Goal: Information Seeking & Learning: Check status

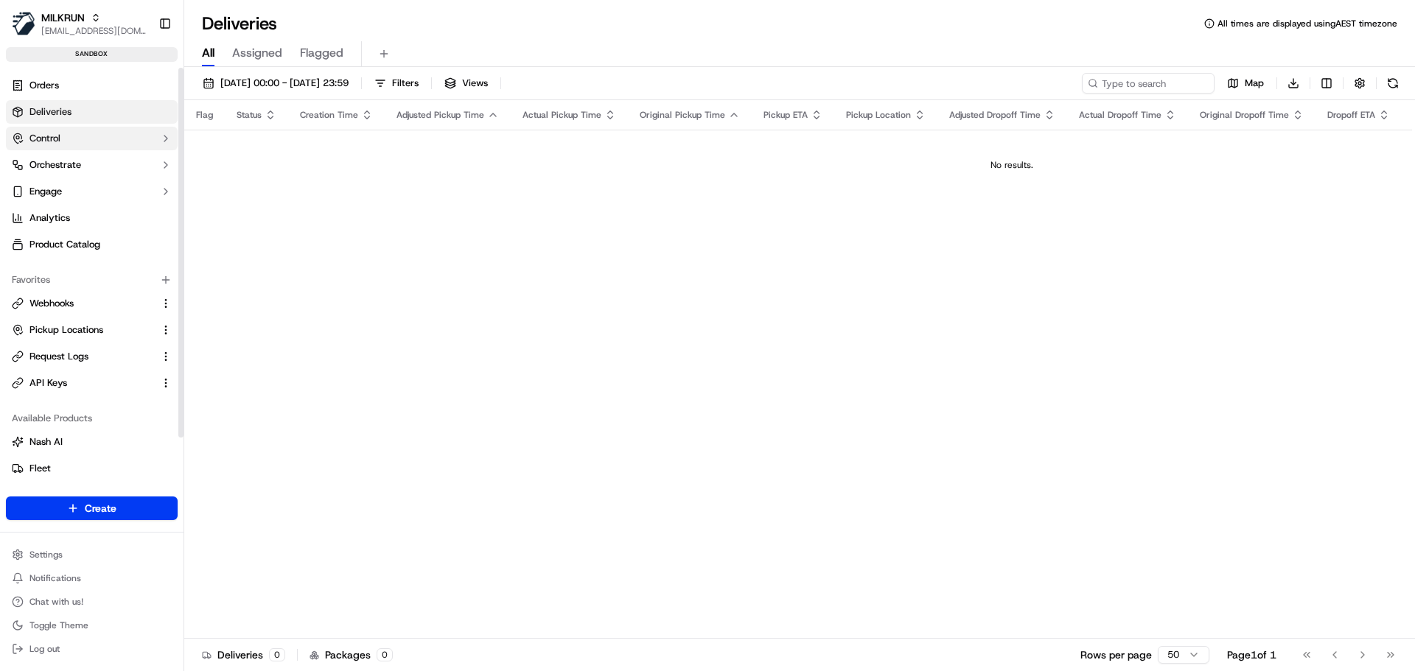
click at [69, 149] on button "Control" at bounding box center [92, 139] width 172 height 24
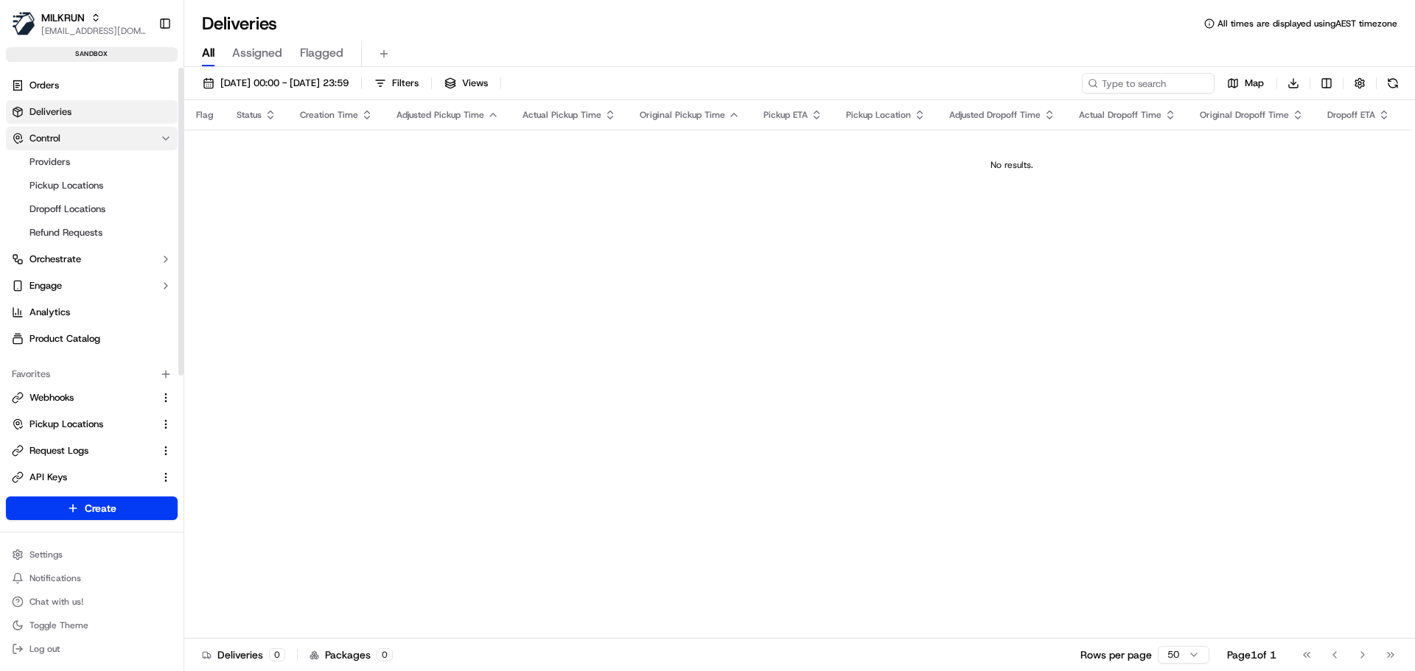
click at [57, 135] on span "Control" at bounding box center [44, 138] width 31 height 13
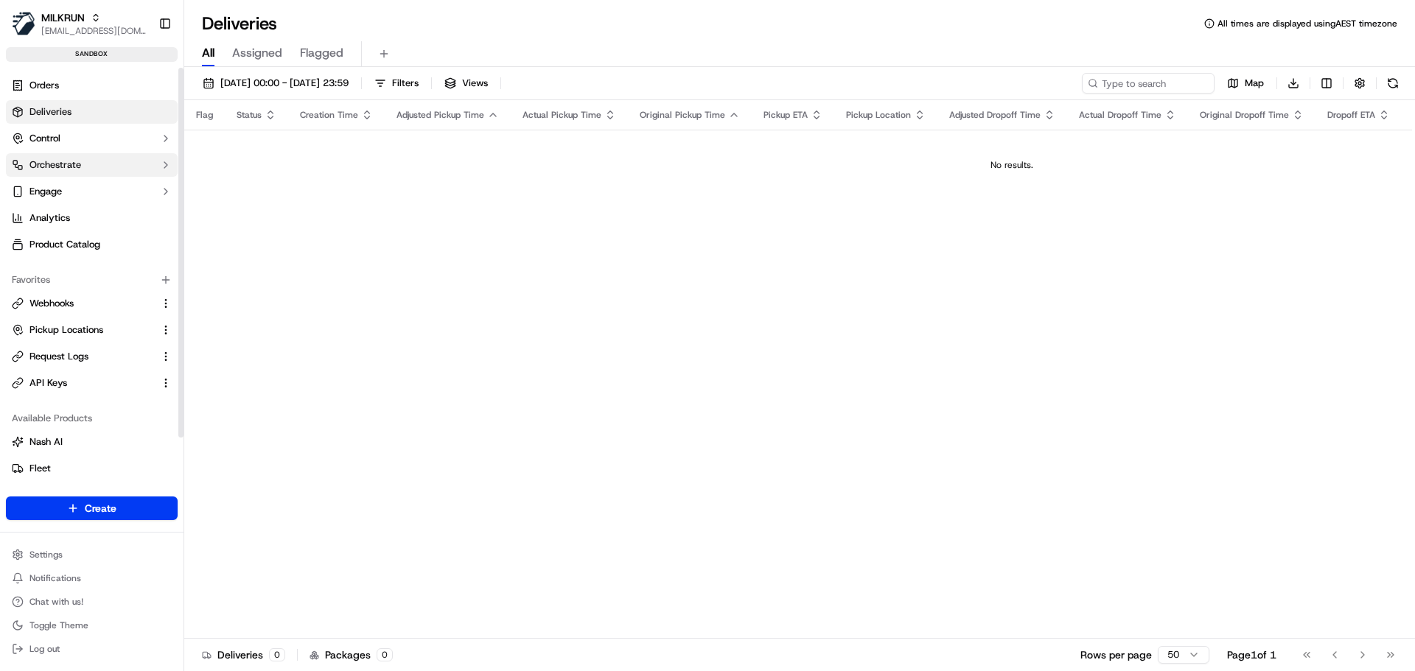
click at [54, 164] on span "Orchestrate" at bounding box center [55, 164] width 52 height 13
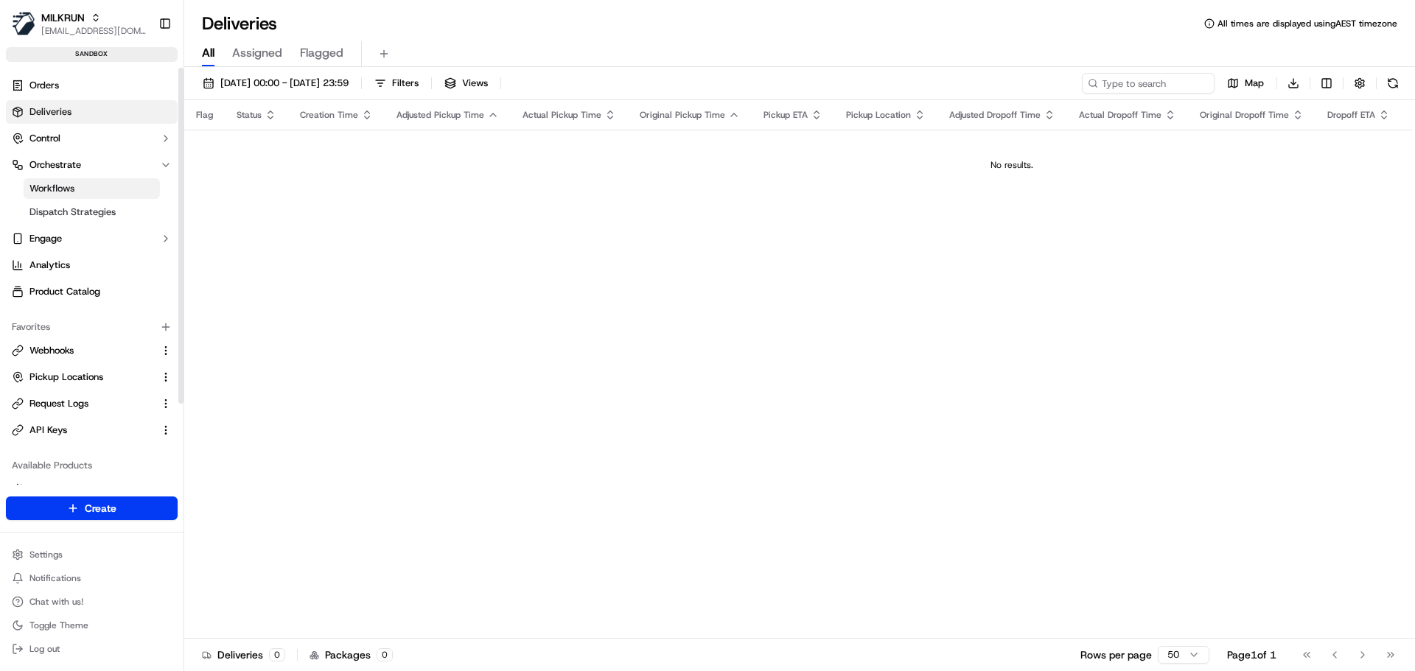
click at [71, 195] on link "Workflows" at bounding box center [92, 188] width 136 height 21
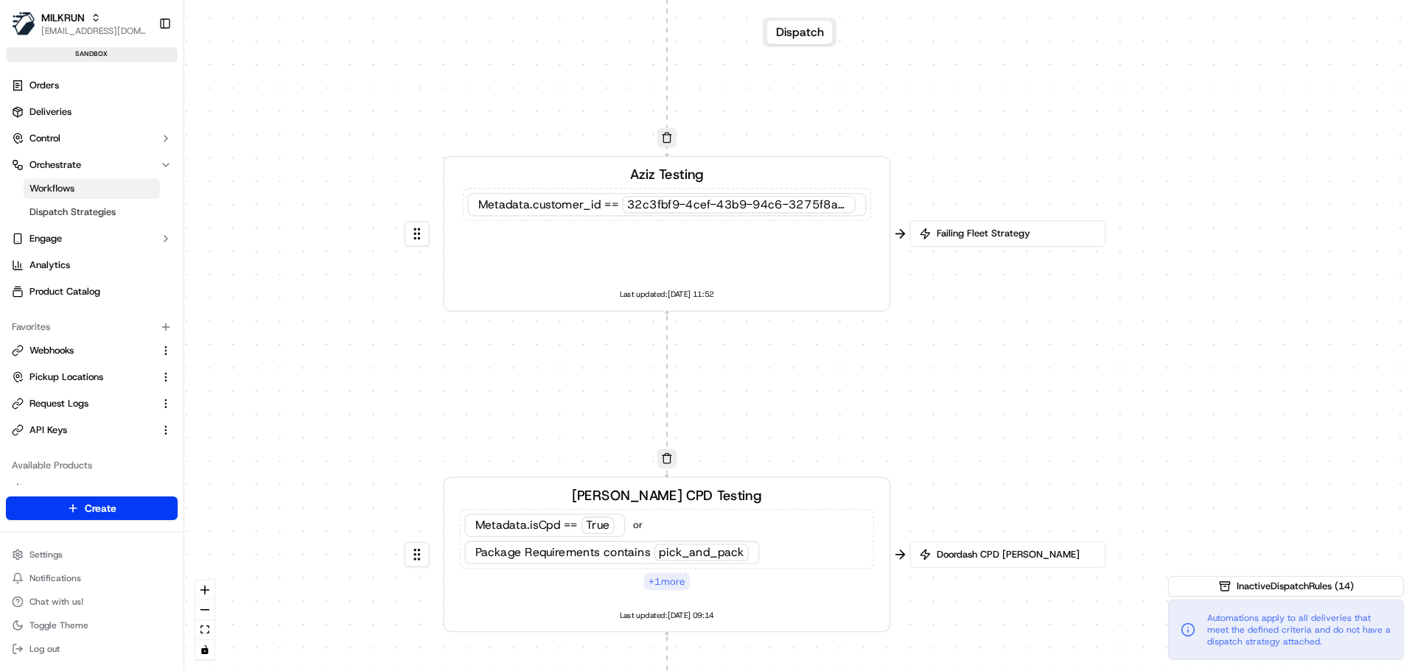
drag, startPoint x: 1104, startPoint y: 73, endPoint x: 1012, endPoint y: 135, distance: 111.6
click at [1012, 135] on div "0 0 0 0 0 Order / Delivery Received [PERSON_NAME] Testing Metadata .customer_id…" at bounding box center [799, 335] width 1230 height 671
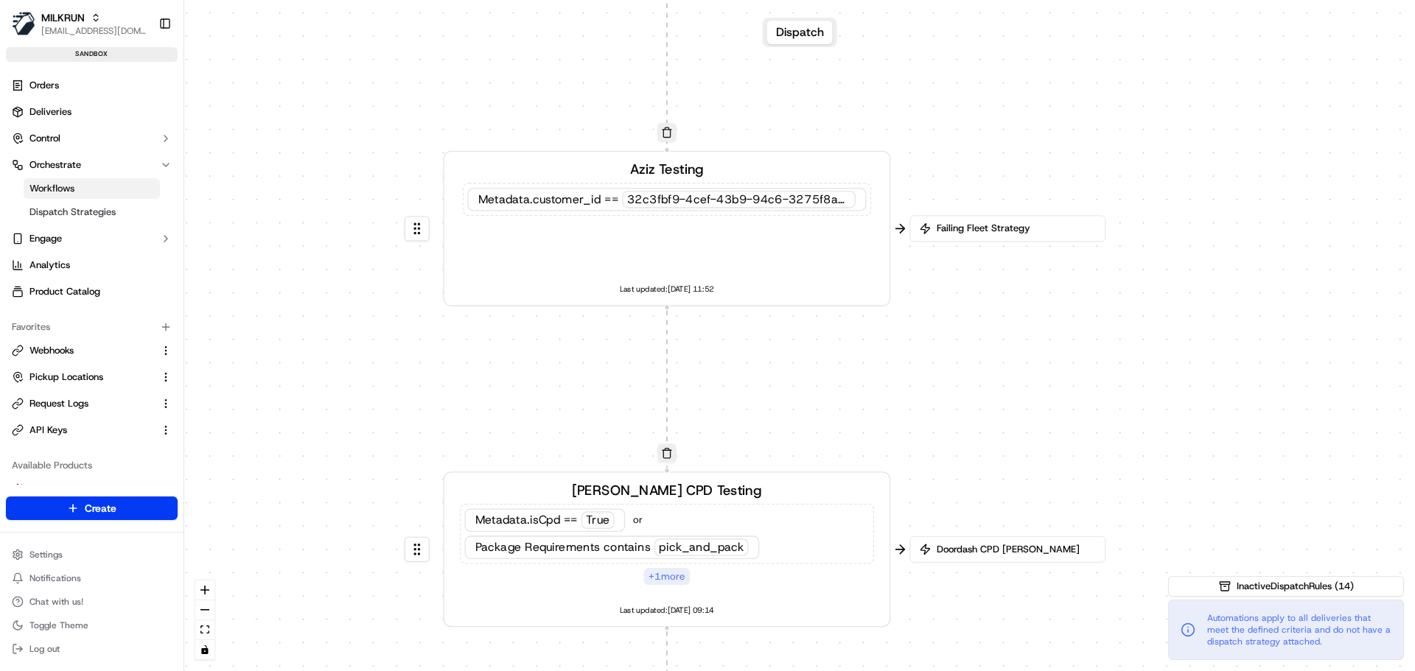
click at [538, 248] on div "[PERSON_NAME] Testing Metadata .customer_id == 32c3fbf9-4cef-43b9-94c6-3275f8a4…" at bounding box center [667, 229] width 414 height 138
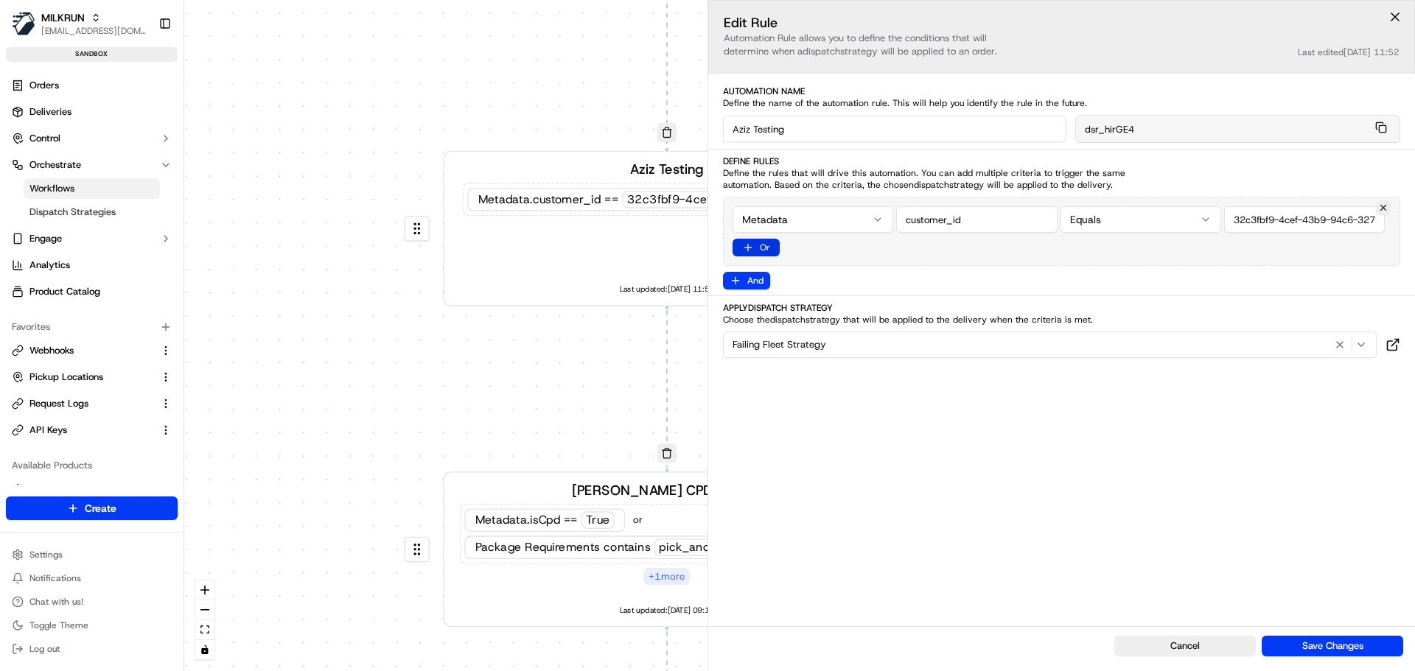
click at [762, 251] on button "Or" at bounding box center [755, 248] width 47 height 18
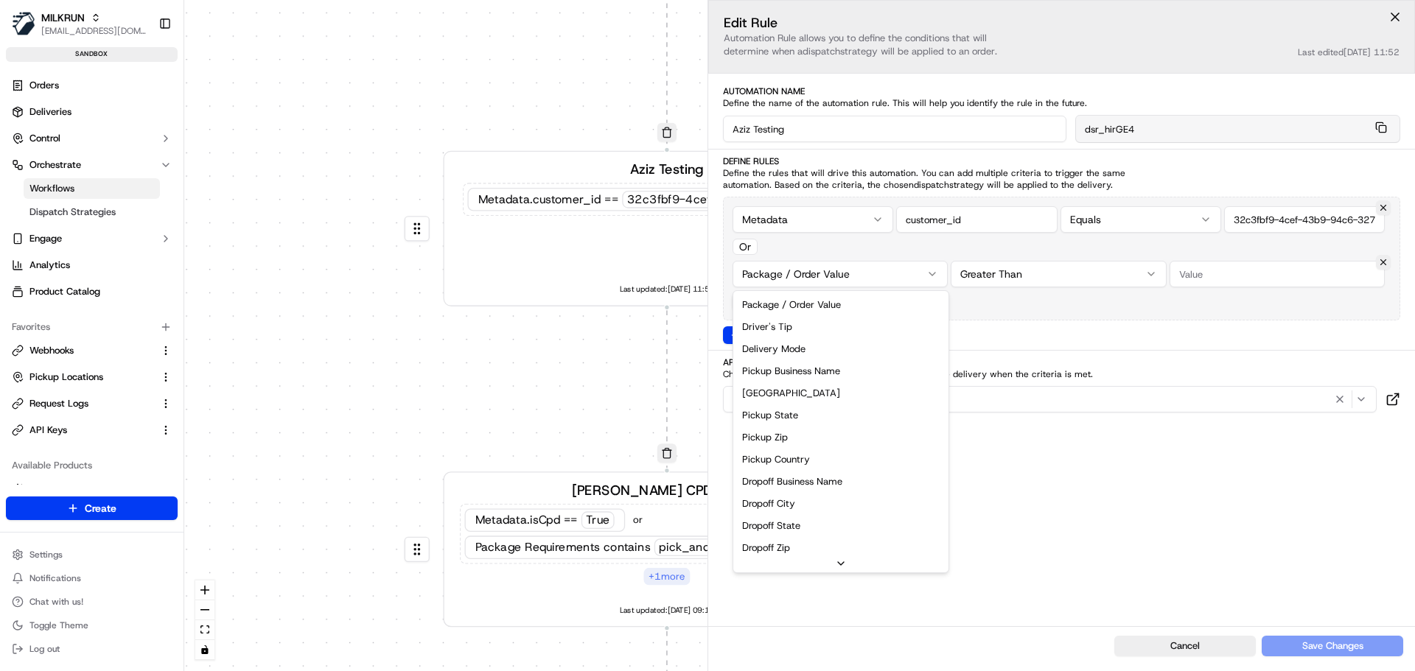
click at [769, 272] on div "0 0 0 0 0 Order / Delivery Received [PERSON_NAME] Testing Metadata .customer_id…" at bounding box center [799, 335] width 1230 height 671
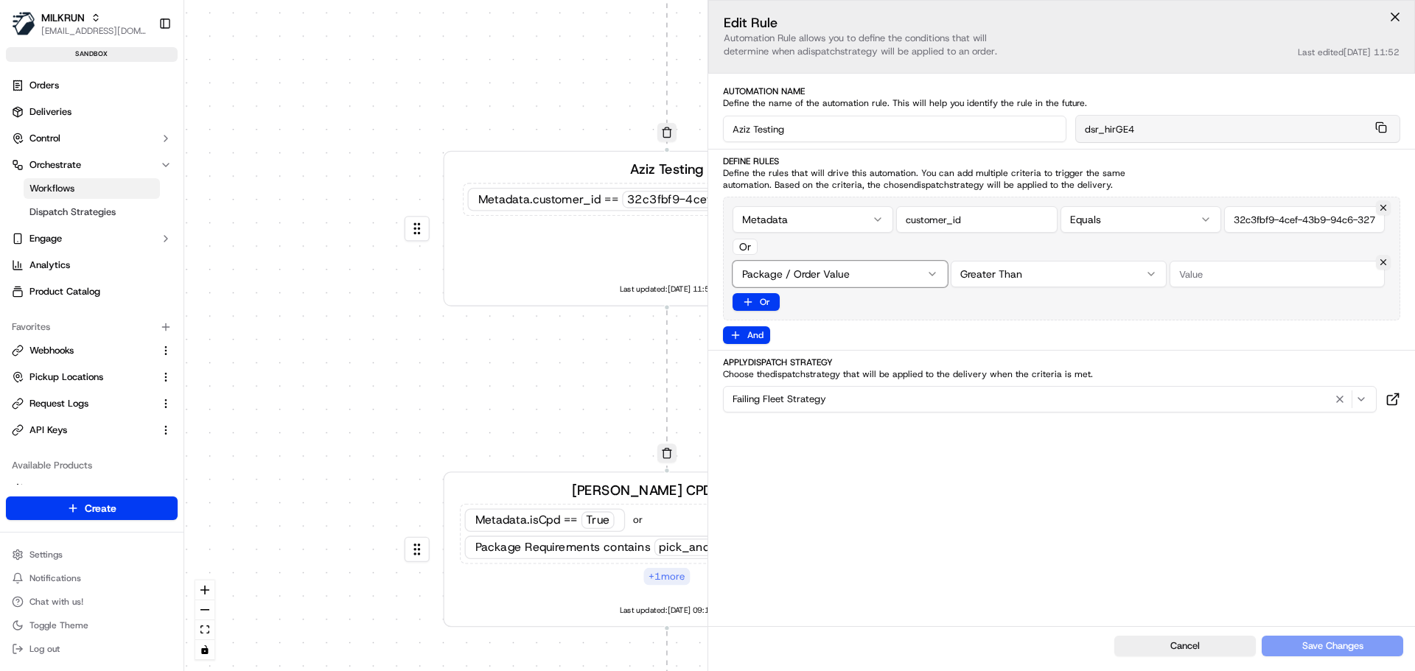
click at [1073, 533] on html "MILKRUN [EMAIL_ADDRESS][DOMAIN_NAME] Toggle Sidebar sandbox Orders Deliveries C…" at bounding box center [707, 335] width 1415 height 671
click at [1169, 636] on button "Cancel" at bounding box center [1184, 646] width 141 height 21
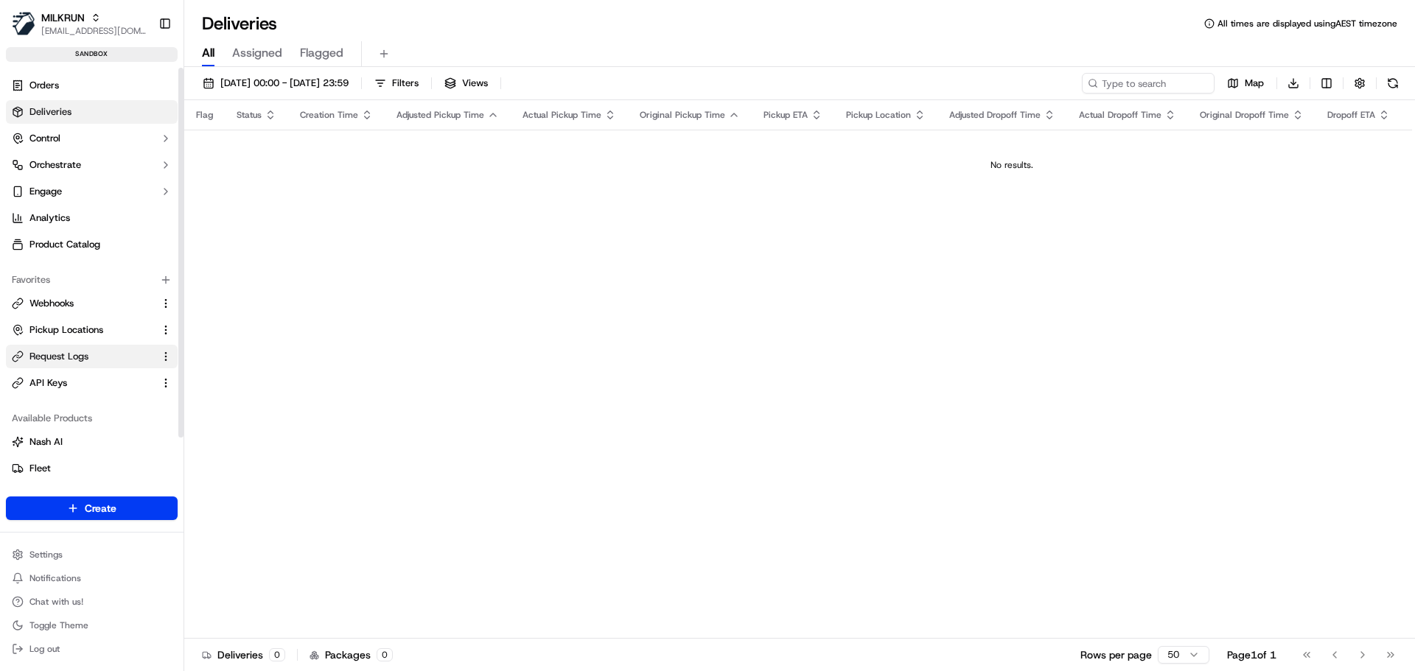
click at [60, 347] on button "Request Logs" at bounding box center [92, 357] width 172 height 24
click at [1108, 83] on input at bounding box center [1125, 83] width 177 height 21
paste input "ord_oQipkQGJdca3PJ4JrQ6ppZ"
type input "ord_oQipkQGJdca3PJ4JrQ6ppZ"
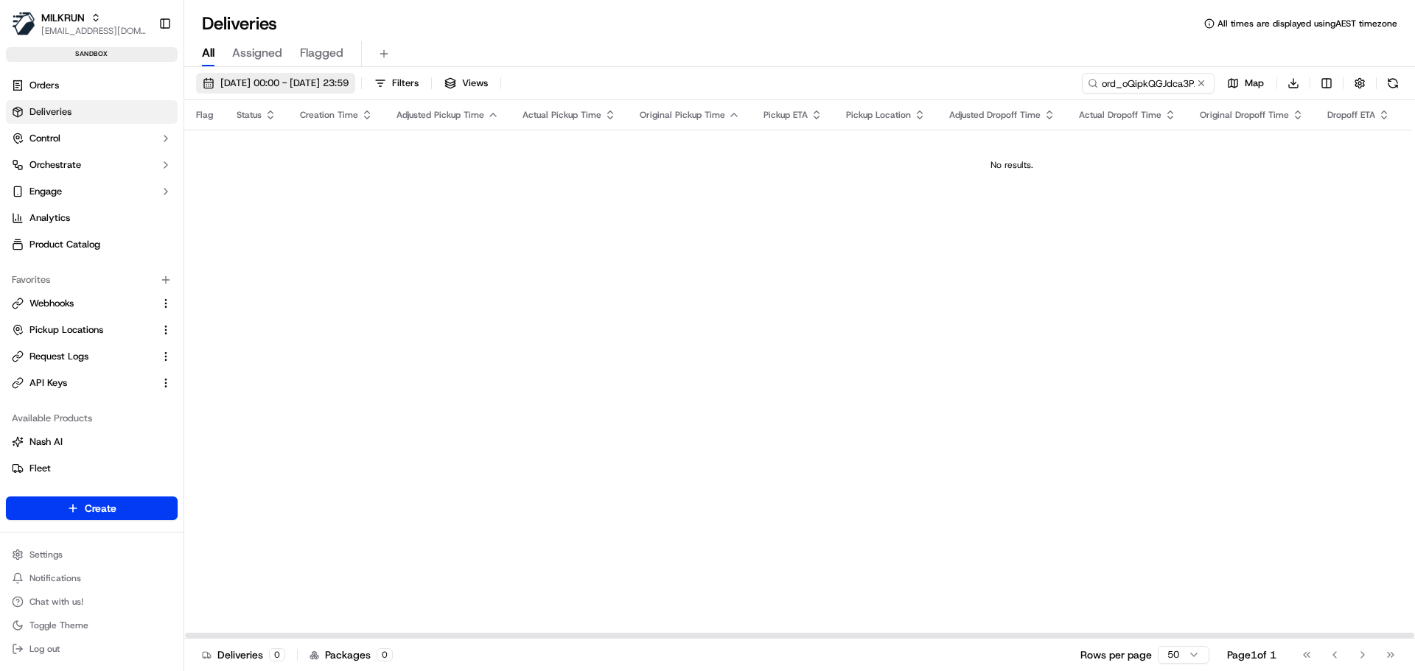
click at [348, 82] on span "[DATE] 00:00 - [DATE] 23:59" at bounding box center [284, 83] width 128 height 13
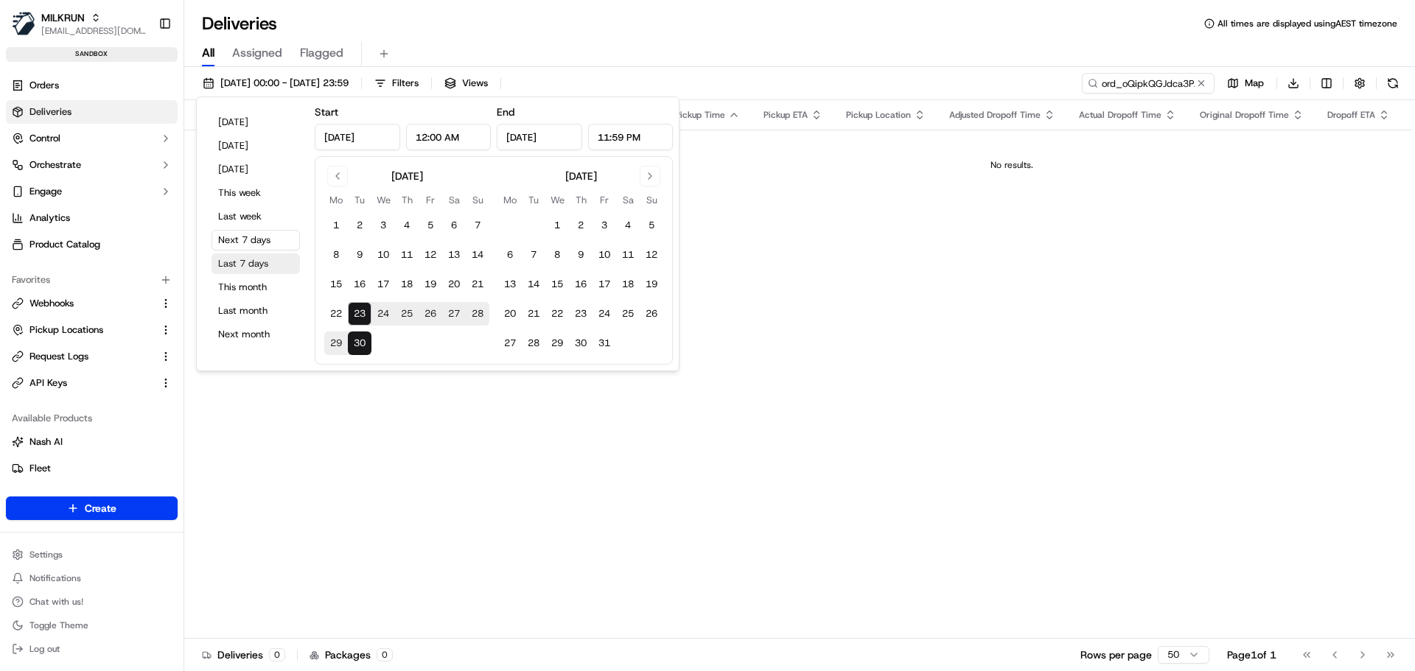
click at [251, 267] on button "Last 7 days" at bounding box center [255, 263] width 88 height 21
type input "Sep 16, 2025"
type input "Sep 23, 2025"
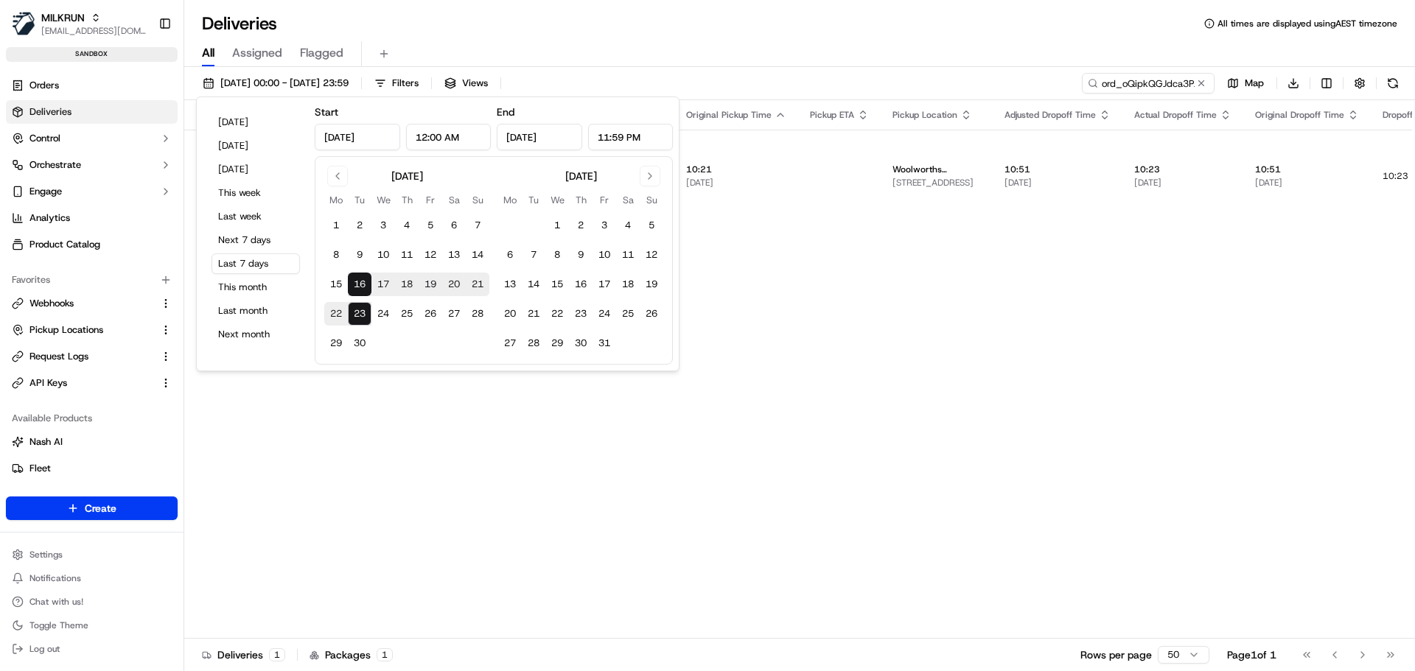
click at [841, 326] on div "Flag Status Creation Time Adjusted Pickup Time Actual Pickup Time Original Pick…" at bounding box center [1102, 369] width 1837 height 539
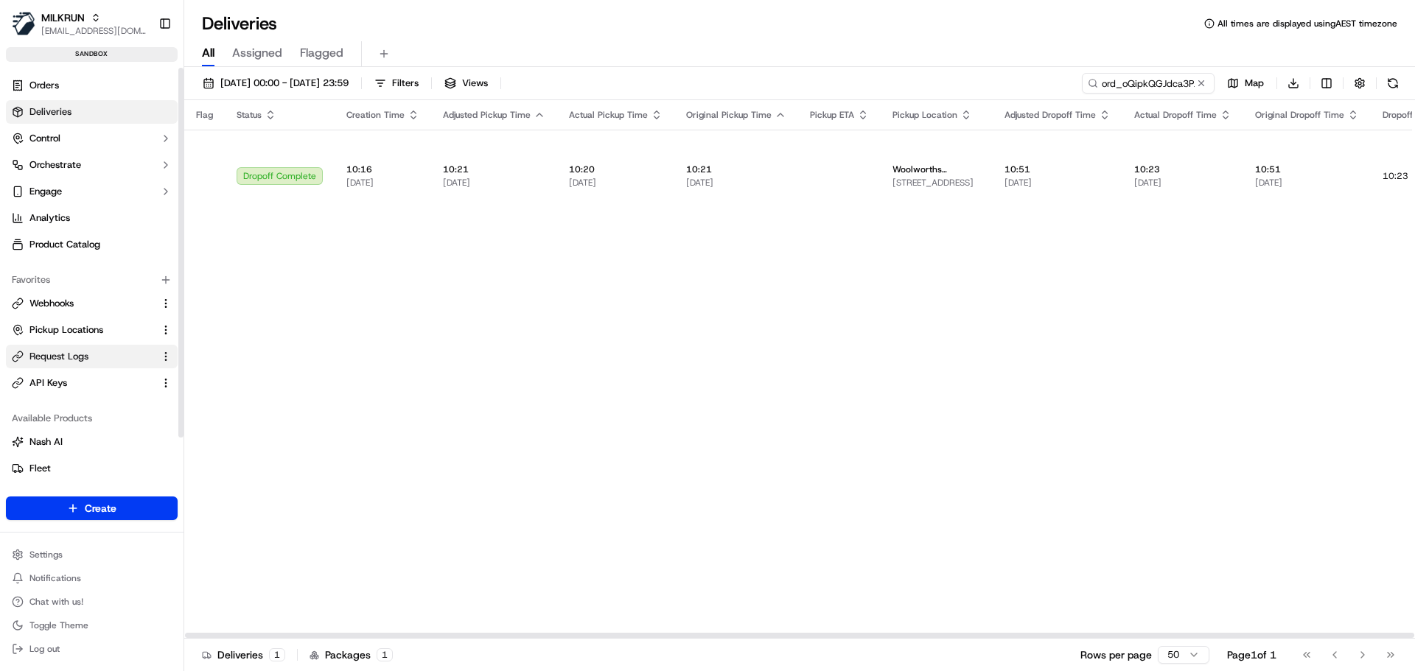
click at [49, 357] on span "Request Logs" at bounding box center [58, 356] width 59 height 13
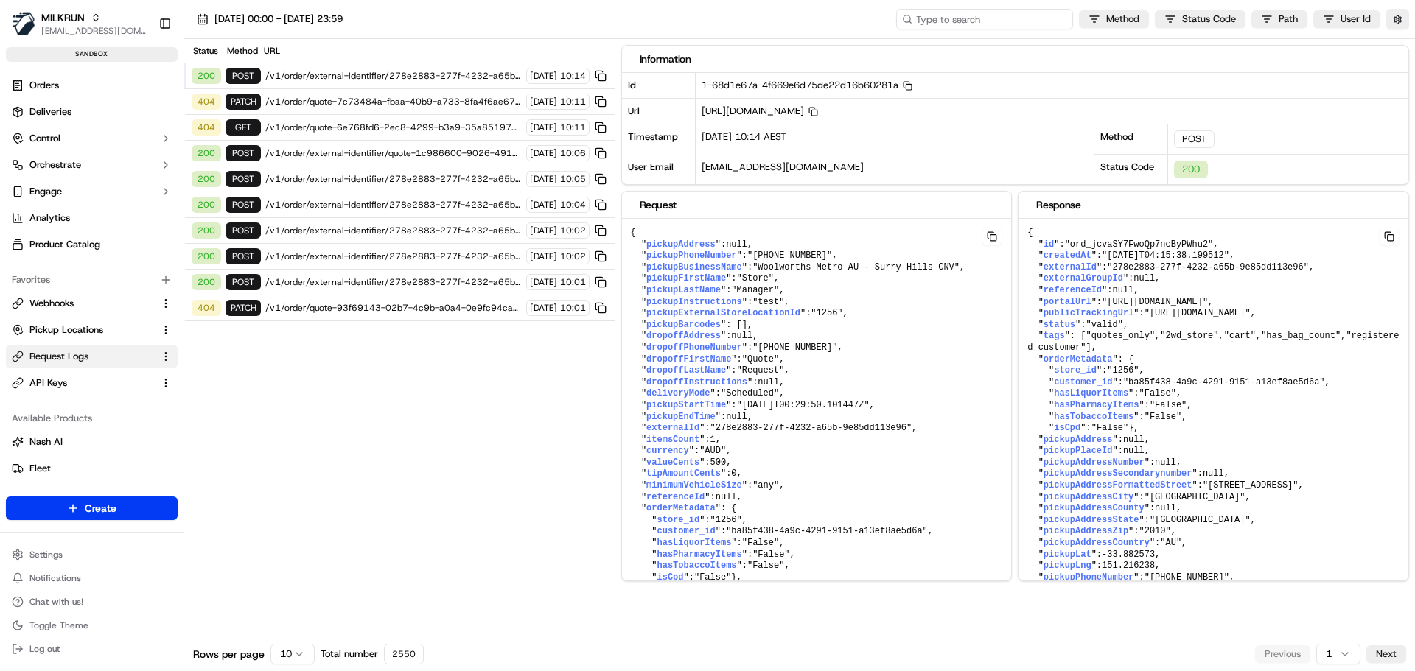
click at [985, 16] on input at bounding box center [984, 19] width 177 height 21
paste input "ord_oQipkQGJdca3PJ4JrQ6ppZ"
type input "ord_oQipkQGJdca3PJ4JrQ6ppZ"
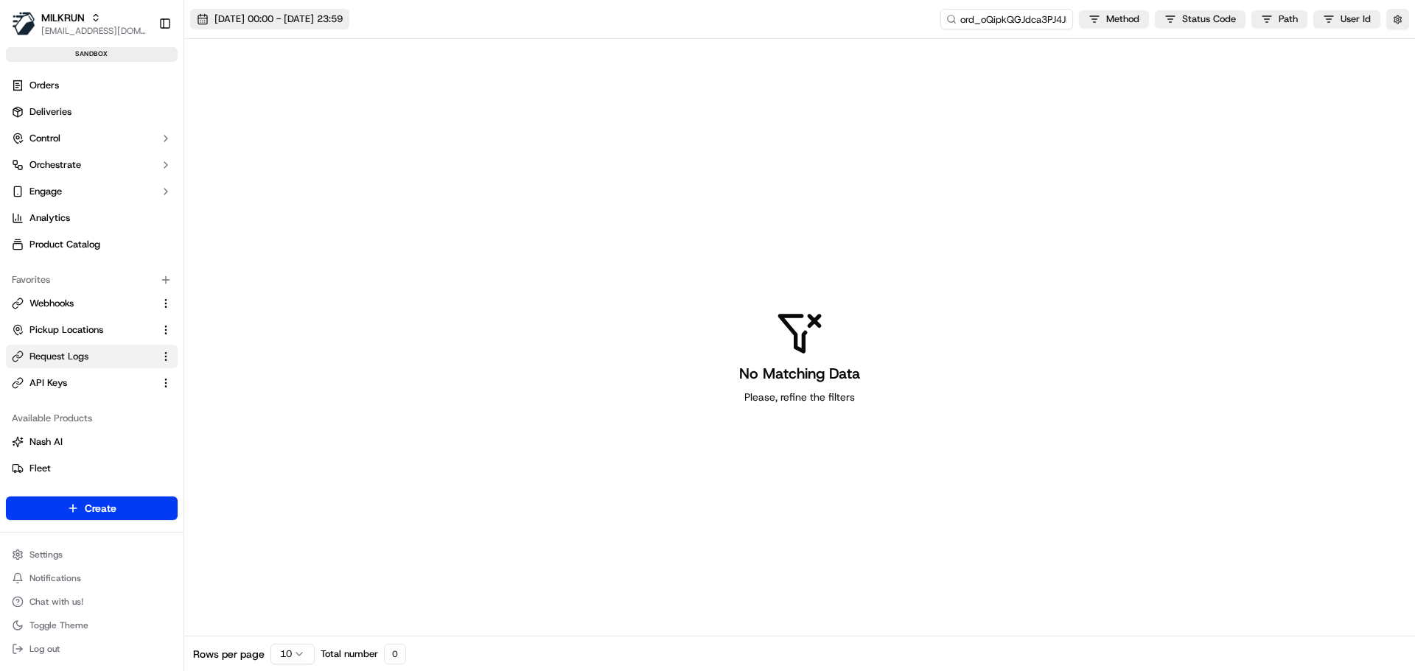
click at [349, 28] on button "23/09/2025 00:00 - 23/09/2025 23:59" at bounding box center [269, 19] width 159 height 21
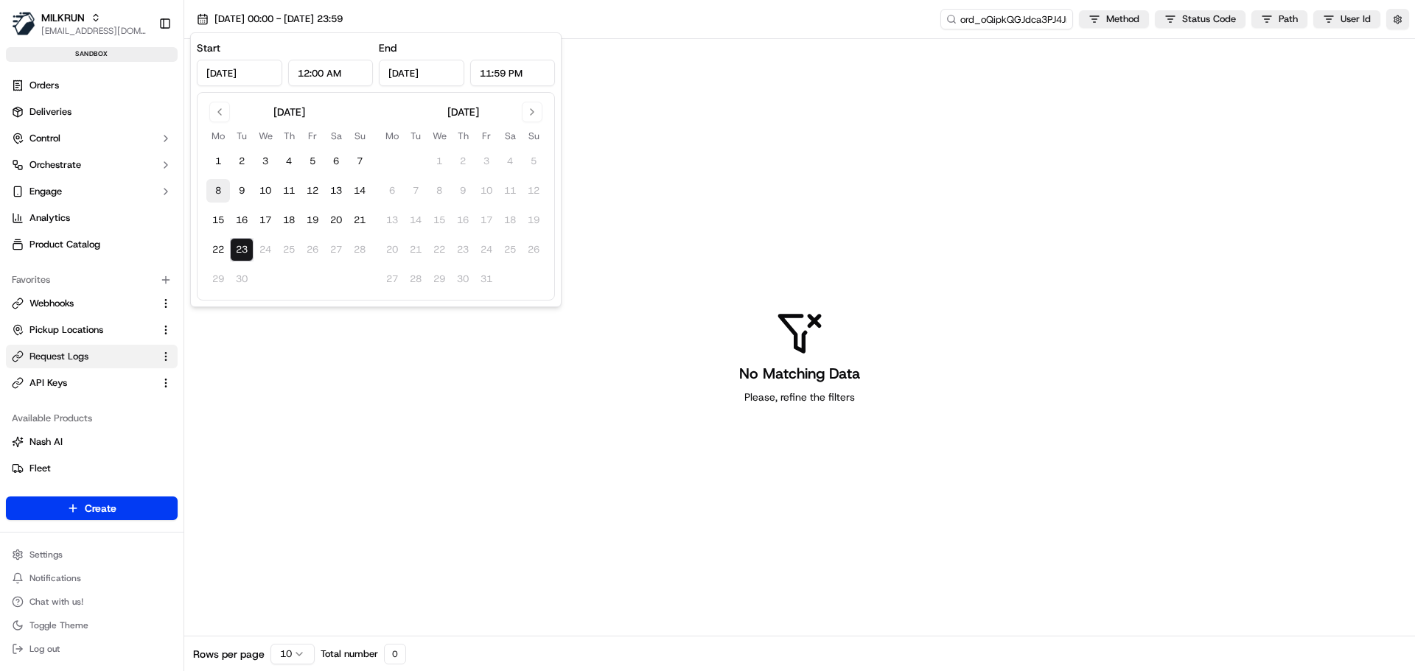
click at [215, 195] on button "8" at bounding box center [218, 191] width 24 height 24
type input "Sep 8, 2025"
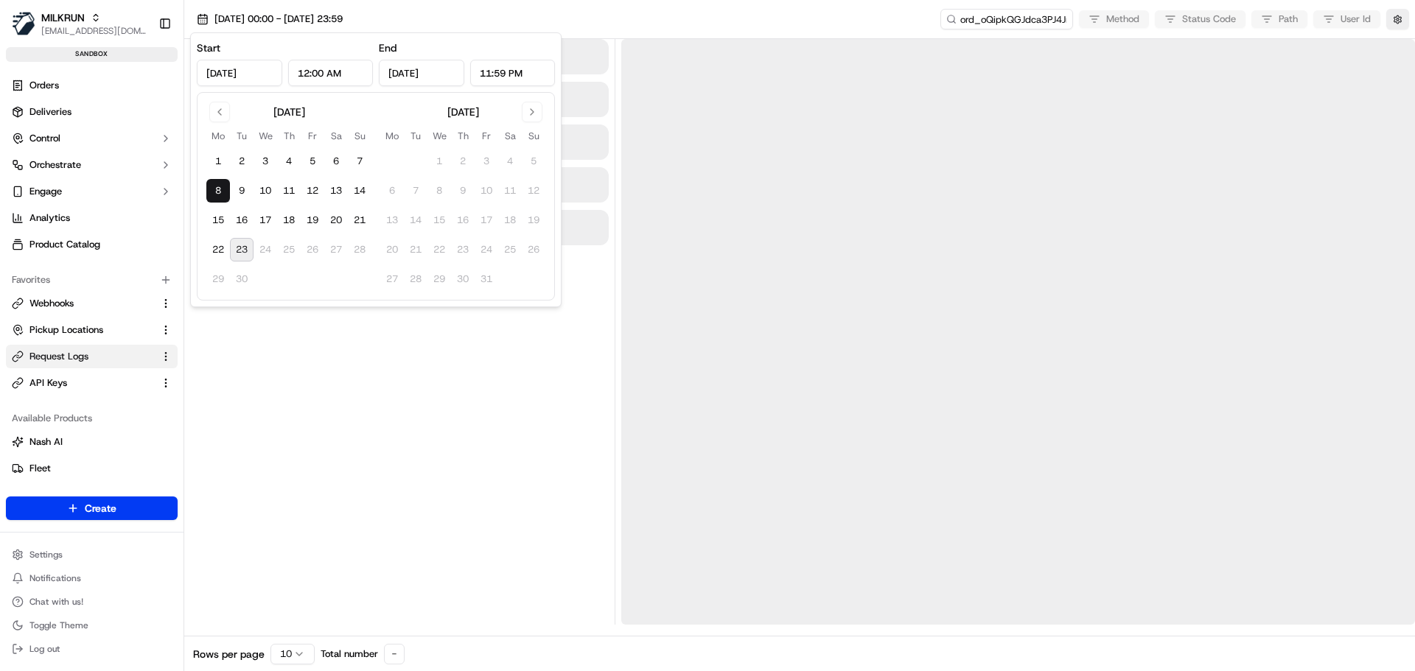
click at [240, 251] on button "23" at bounding box center [242, 250] width 24 height 24
type input "Sep 23, 2025"
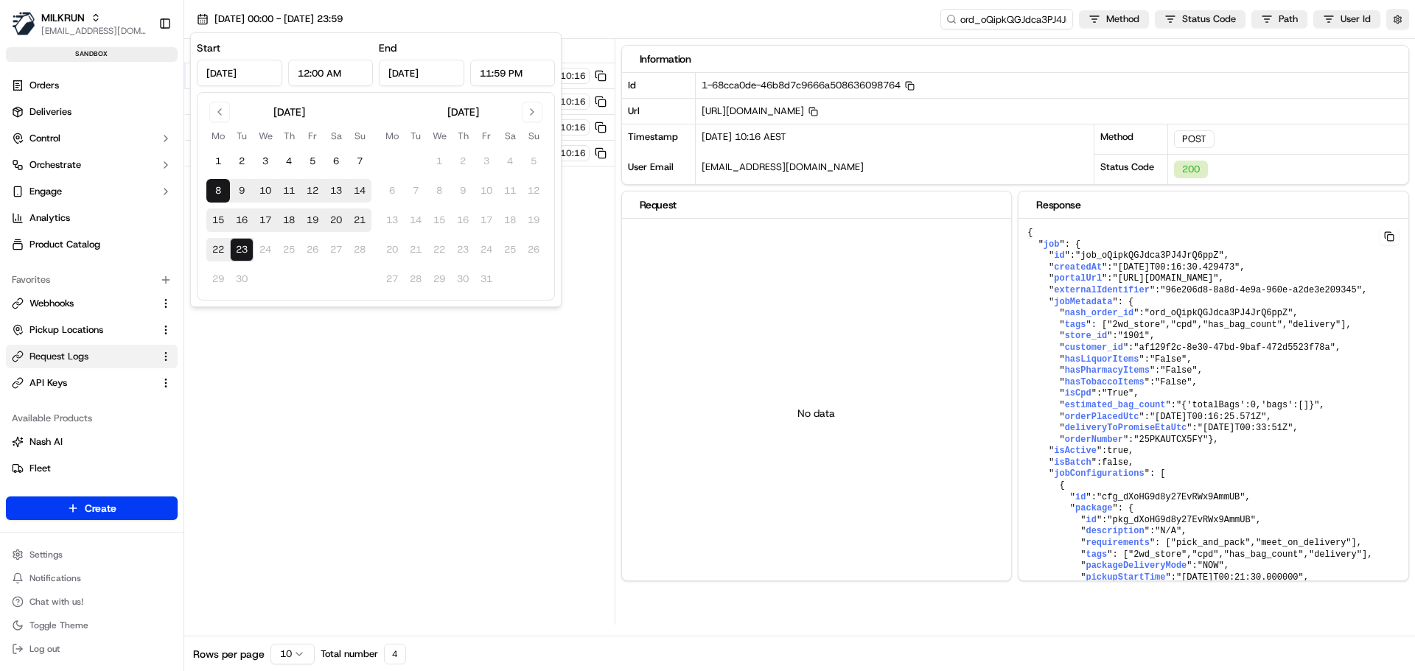
click at [449, 434] on div "Status Method URL 200 POST /v1/order/96e206d8-8a8d-4e9a-960e-a2de3e209345/autod…" at bounding box center [399, 332] width 430 height 586
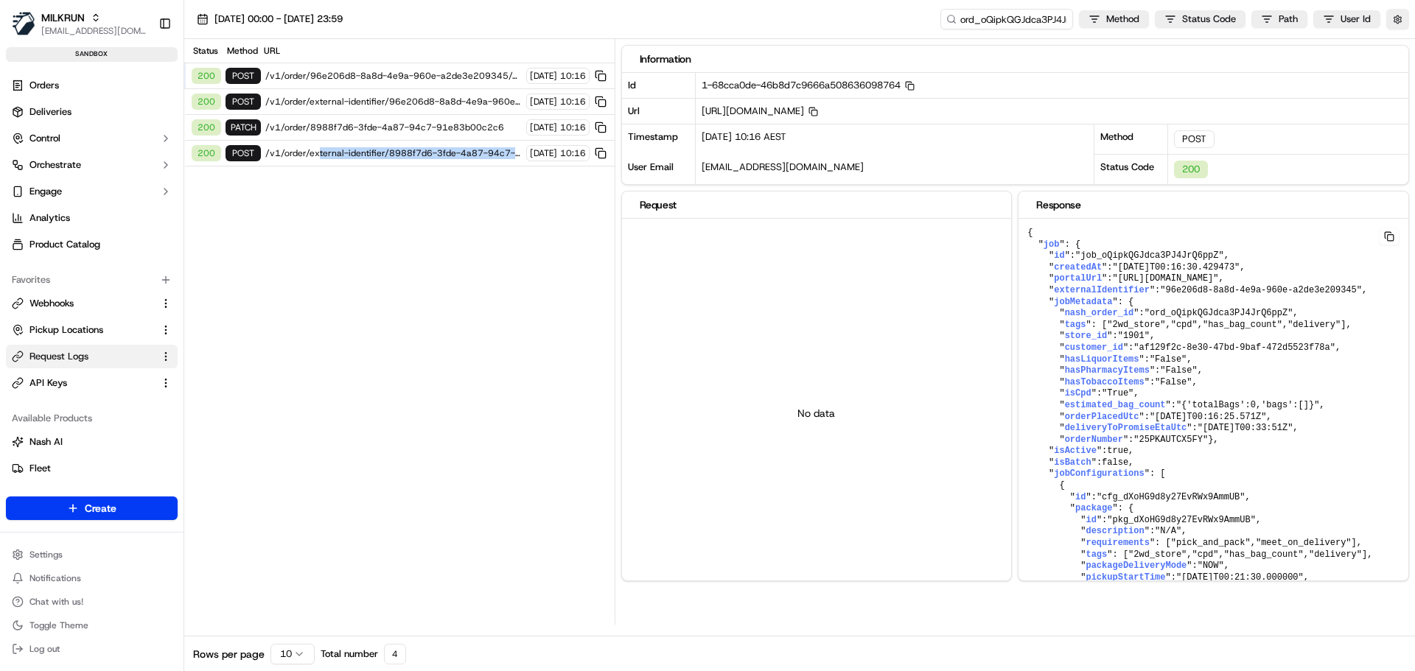
click at [315, 158] on div "200 POST /v1/order/external-identifier/8988f7d6-3fde-4a87-94c7-91e83b00c2c6 19/…" at bounding box center [399, 154] width 430 height 26
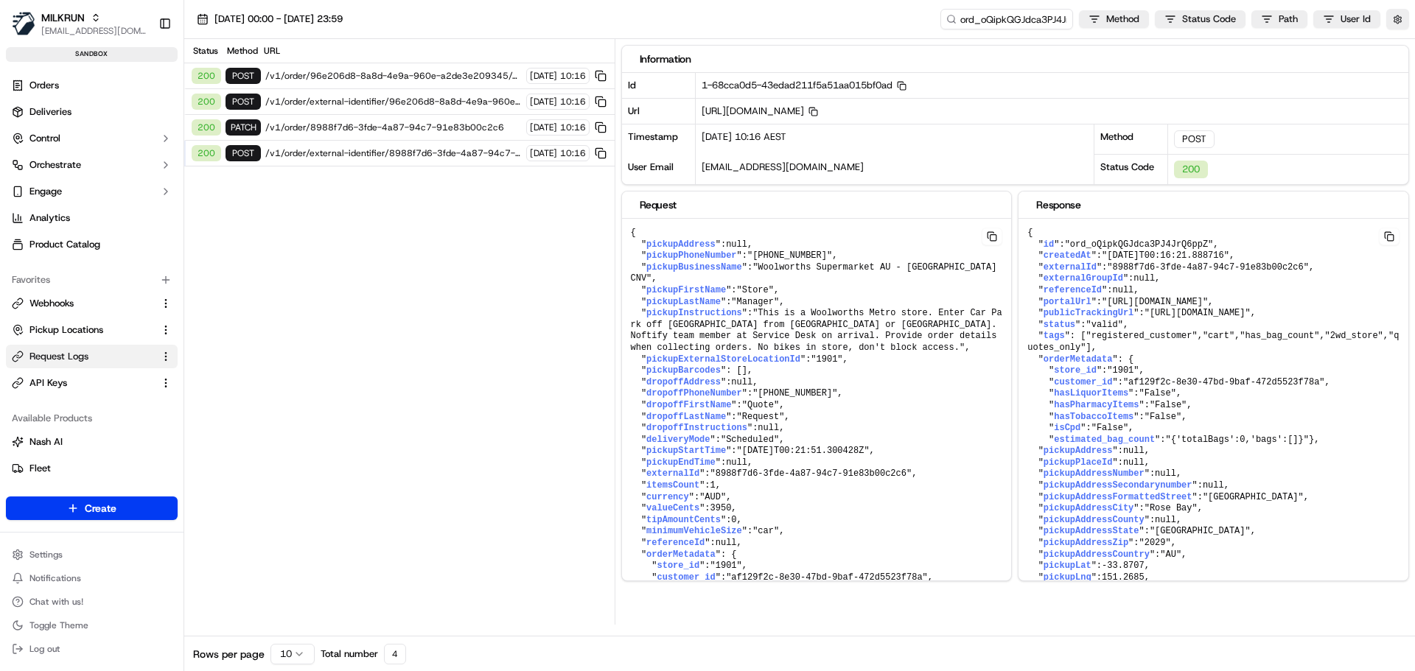
click at [355, 119] on div "200 PATCH /v1/order/8988f7d6-3fde-4a87-94c7-91e83b00c2c6 19/09/2025 10:16" at bounding box center [399, 128] width 430 height 26
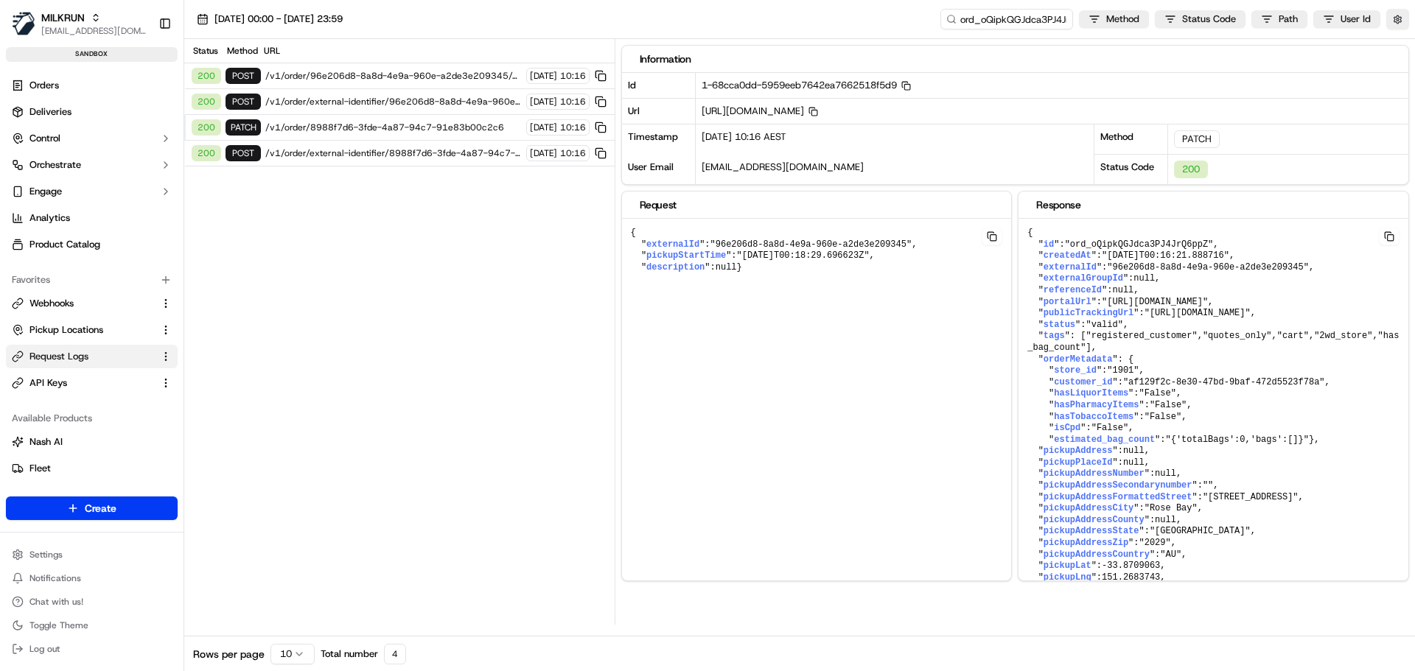
click at [358, 105] on span "/v1/order/external-identifier/96e206d8-8a8d-4e9a-960e-a2de3e209345" at bounding box center [393, 102] width 256 height 12
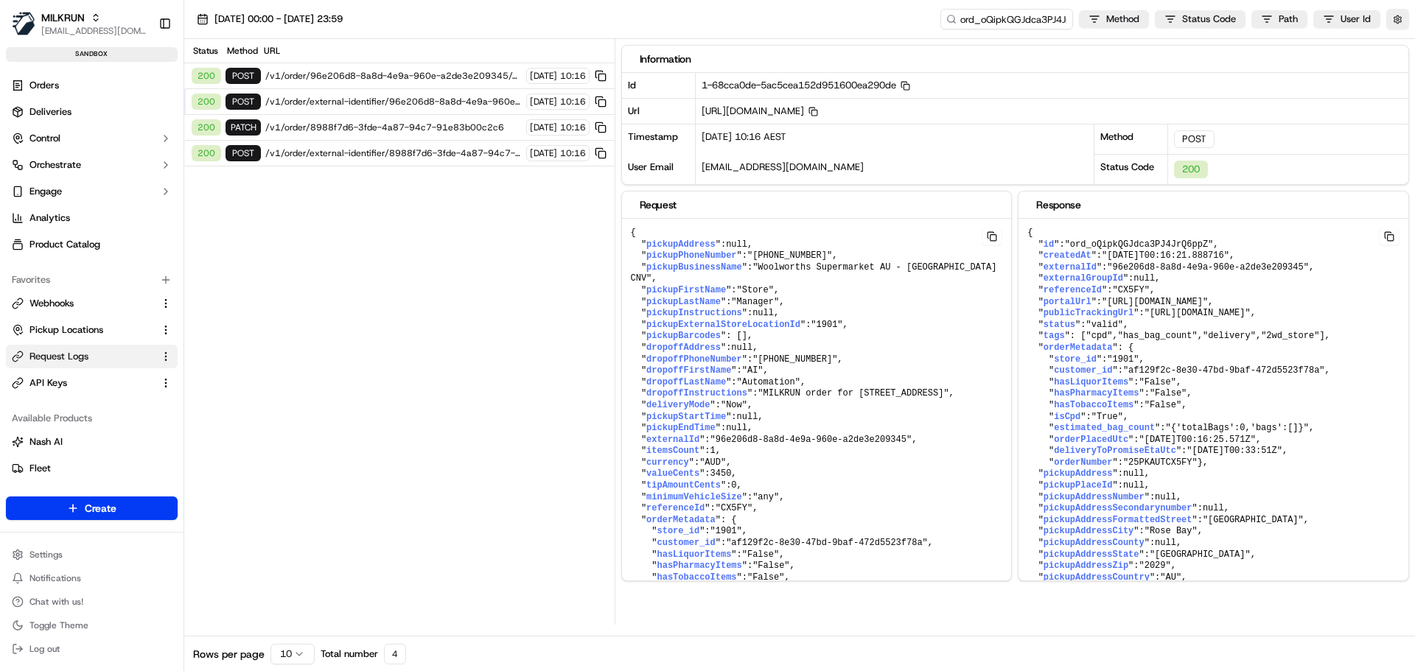
click at [363, 72] on span "/v1/order/96e206d8-8a8d-4e9a-960e-a2de3e209345/autodispatch" at bounding box center [393, 76] width 256 height 12
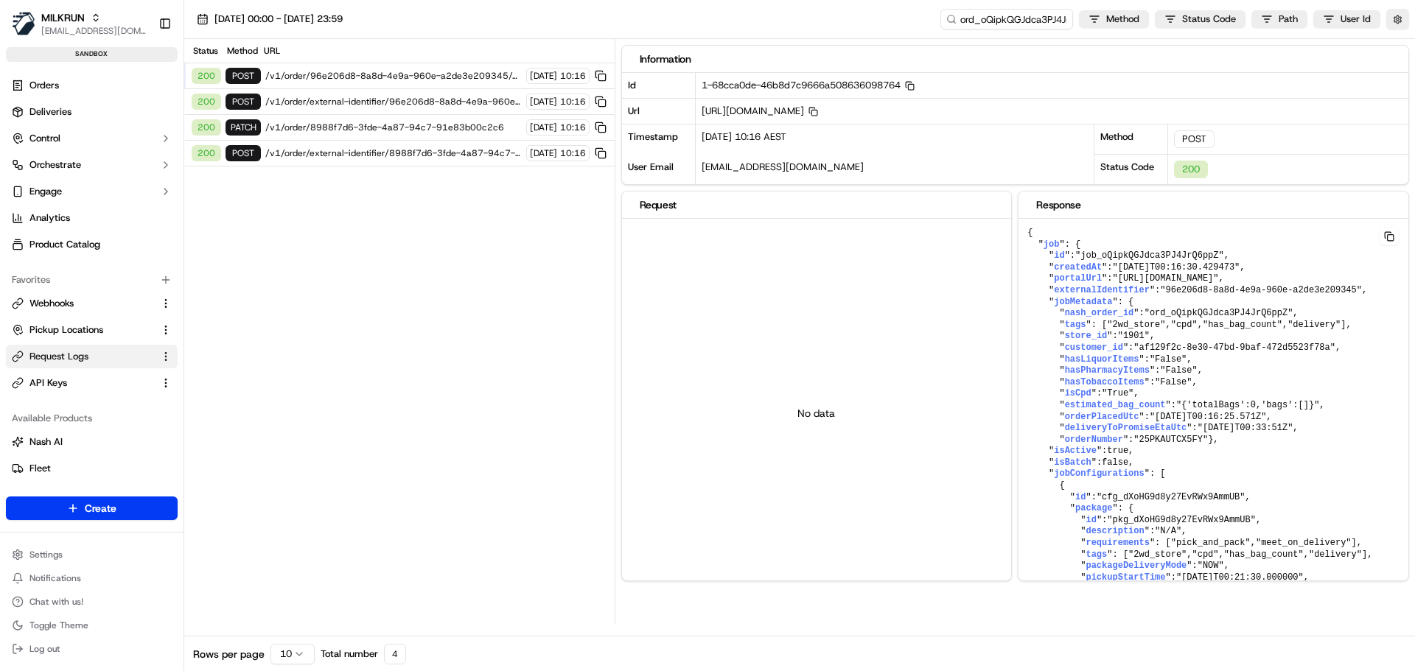
click at [340, 101] on span "/v1/order/external-identifier/96e206d8-8a8d-4e9a-960e-a2de3e209345" at bounding box center [393, 102] width 256 height 12
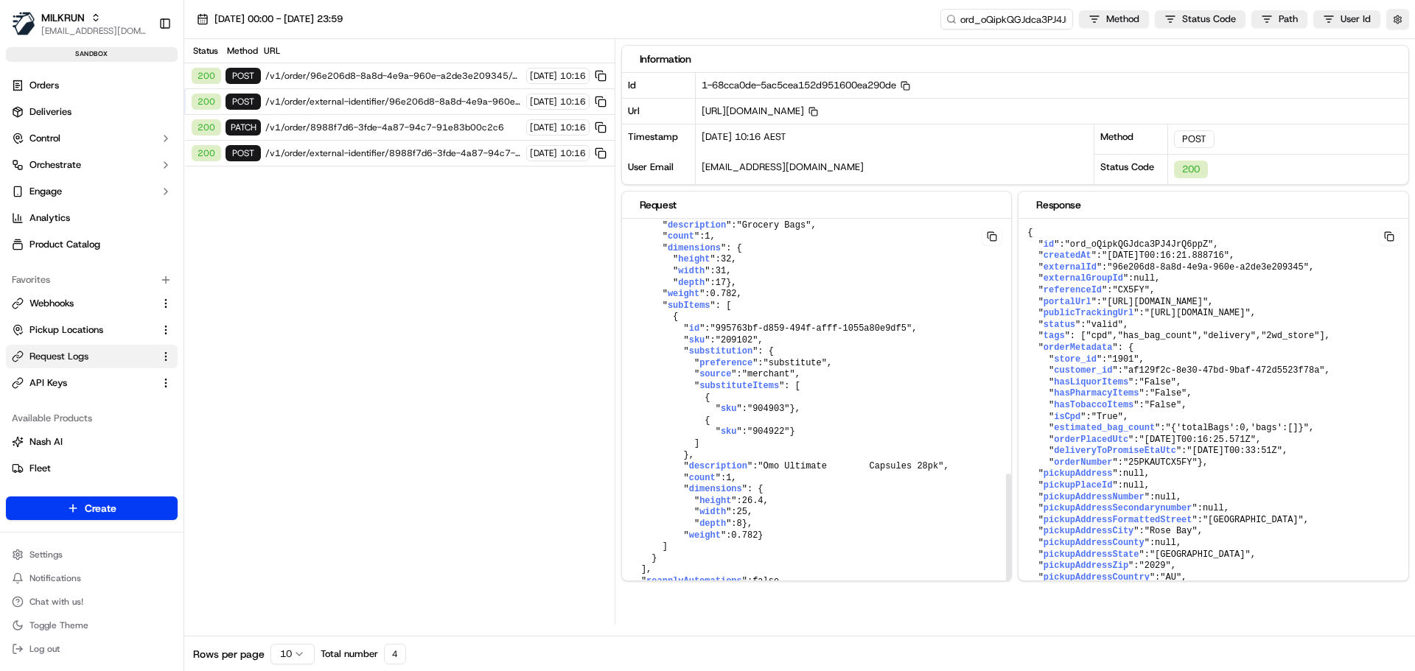
scroll to position [869, 0]
drag, startPoint x: 1010, startPoint y: 254, endPoint x: 1001, endPoint y: 570, distance: 316.2
click at [1006, 570] on div at bounding box center [1008, 548] width 5 height 120
click at [991, 244] on button at bounding box center [991, 237] width 21 height 18
click at [992, 238] on button at bounding box center [991, 237] width 21 height 18
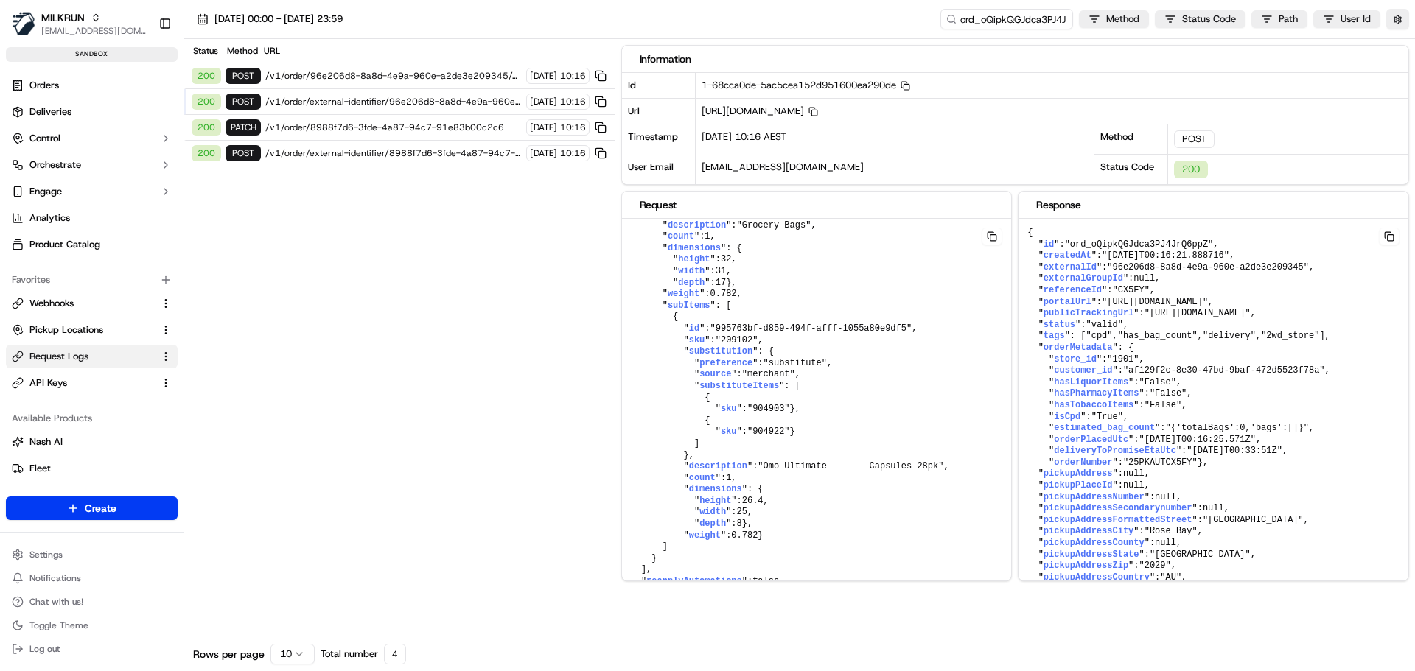
click at [406, 154] on span "/v1/order/external-identifier/8988f7d6-3fde-4a87-94c7-91e83b00c2c6" at bounding box center [393, 153] width 256 height 12
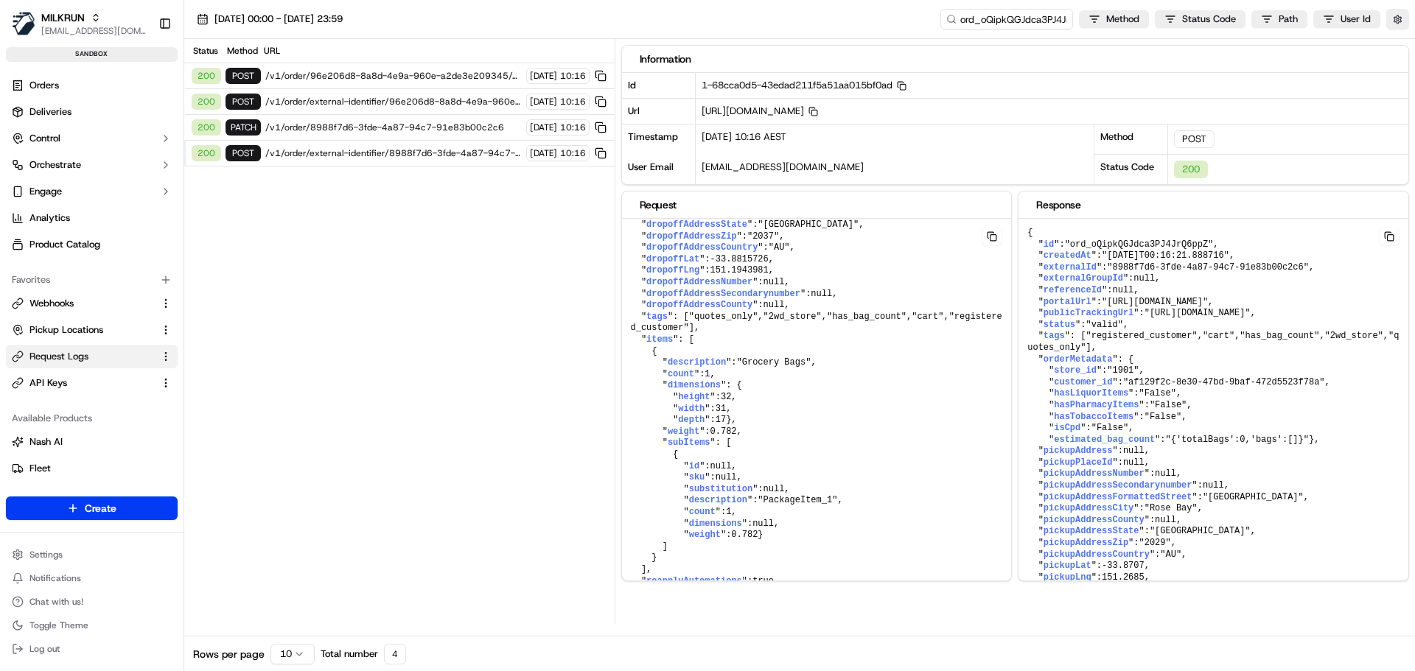
click at [412, 126] on span "/v1/order/8988f7d6-3fde-4a87-94c7-91e83b00c2c6" at bounding box center [393, 128] width 256 height 12
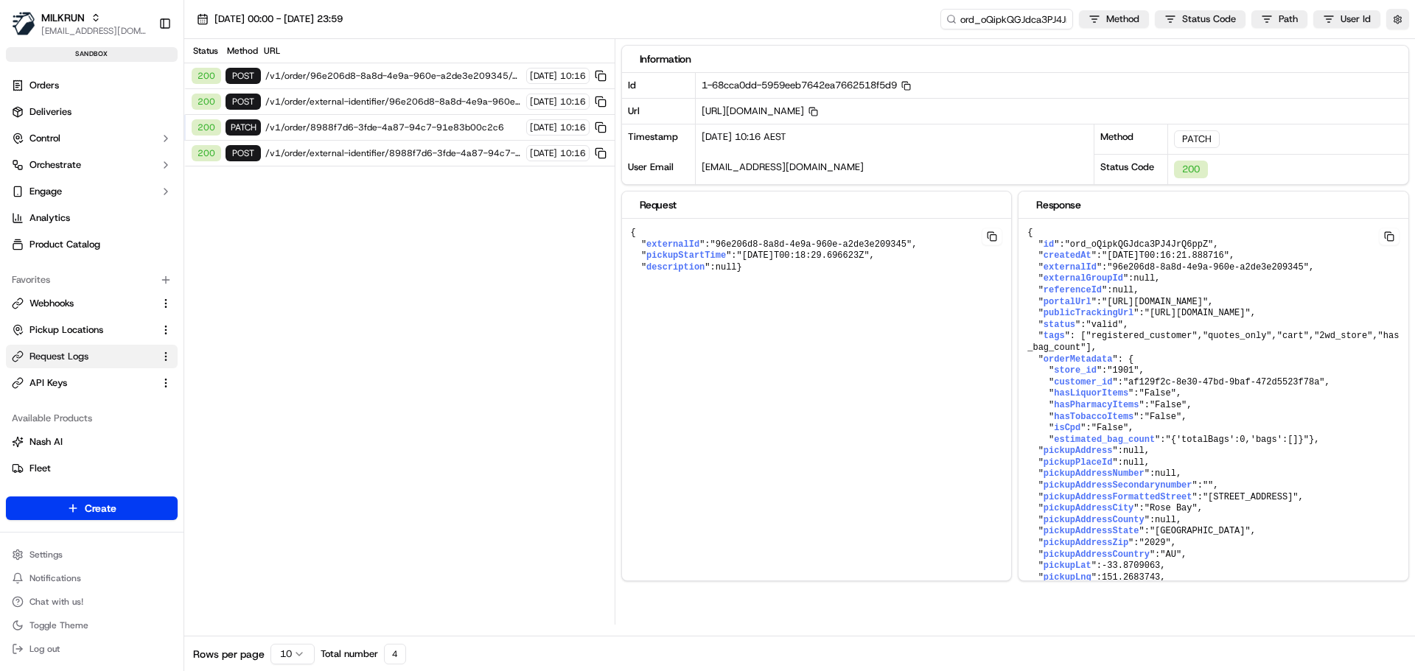
scroll to position [0, 0]
click at [416, 100] on span "/v1/order/external-identifier/96e206d8-8a8d-4e9a-960e-a2de3e209345" at bounding box center [393, 102] width 256 height 12
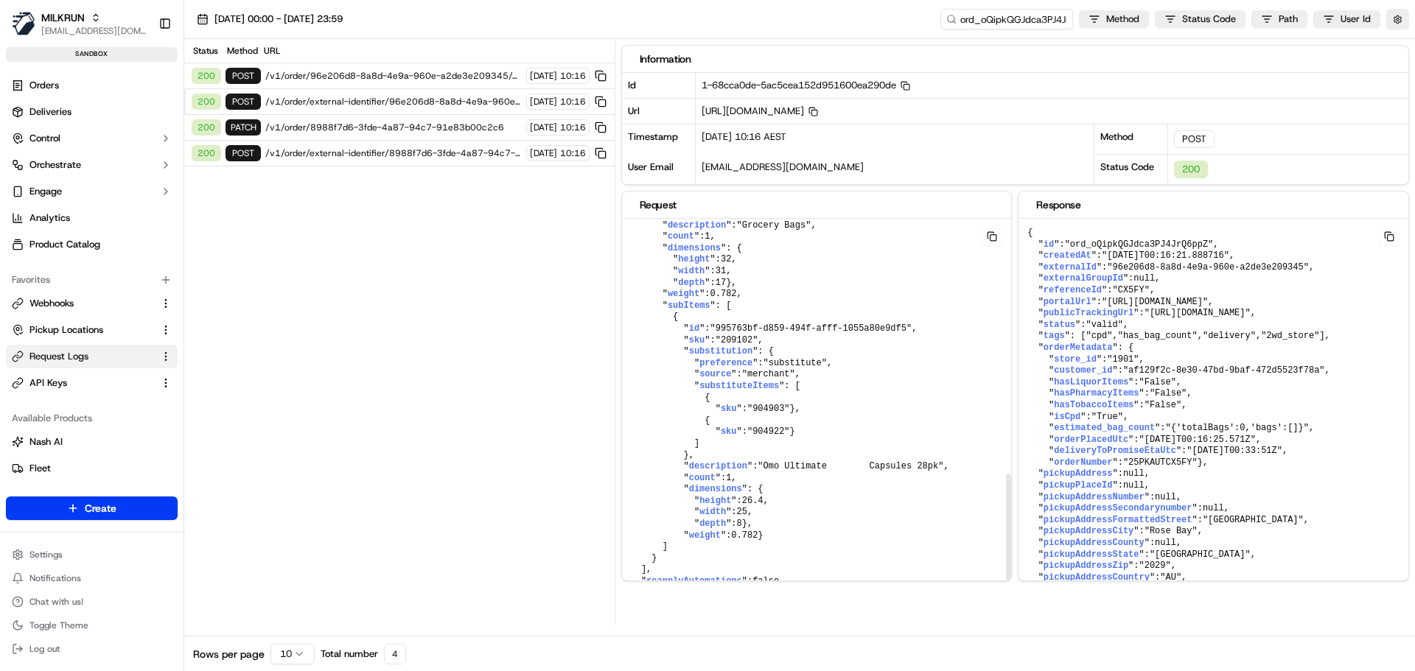
scroll to position [869, 0]
click at [404, 74] on span "/v1/order/96e206d8-8a8d-4e9a-960e-a2de3e209345/autodispatch" at bounding box center [393, 76] width 256 height 12
